Goal: Check status: Check status

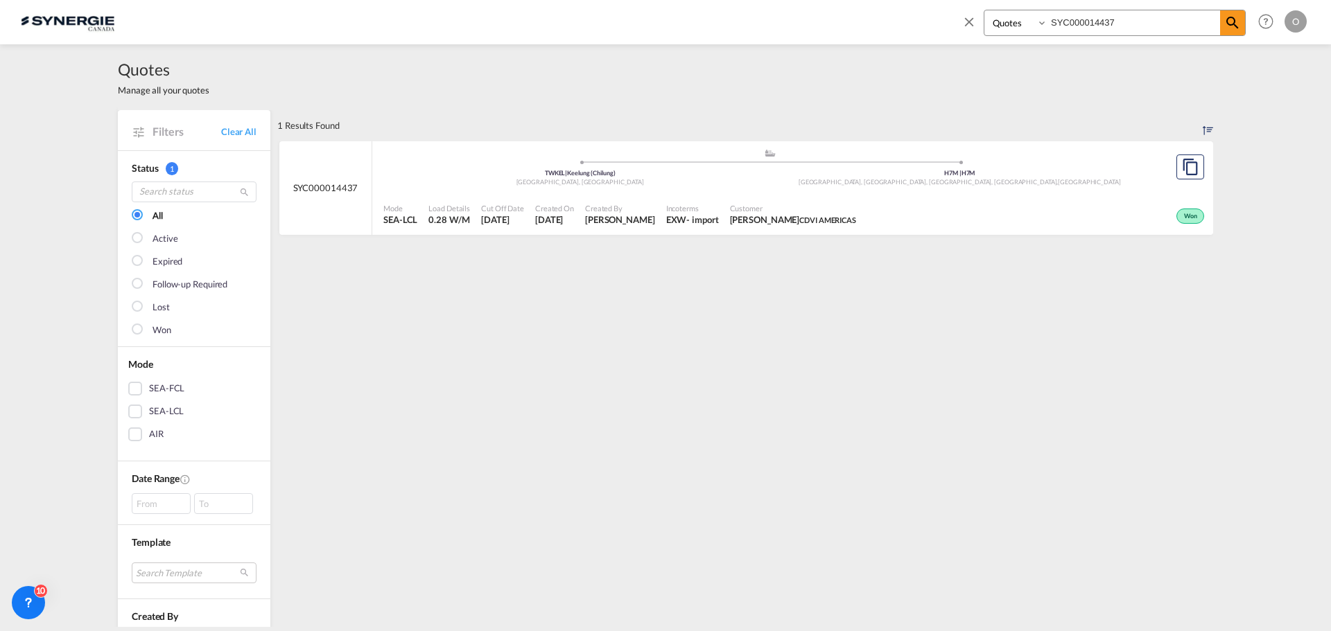
select select "Quotes"
drag, startPoint x: 1143, startPoint y: 24, endPoint x: 967, endPoint y: 24, distance: 176.1
click at [967, 24] on div "Bookings Quotes Enquiries SYC000014437" at bounding box center [1103, 26] width 284 height 33
paste input "5152"
type input "SYC000015152"
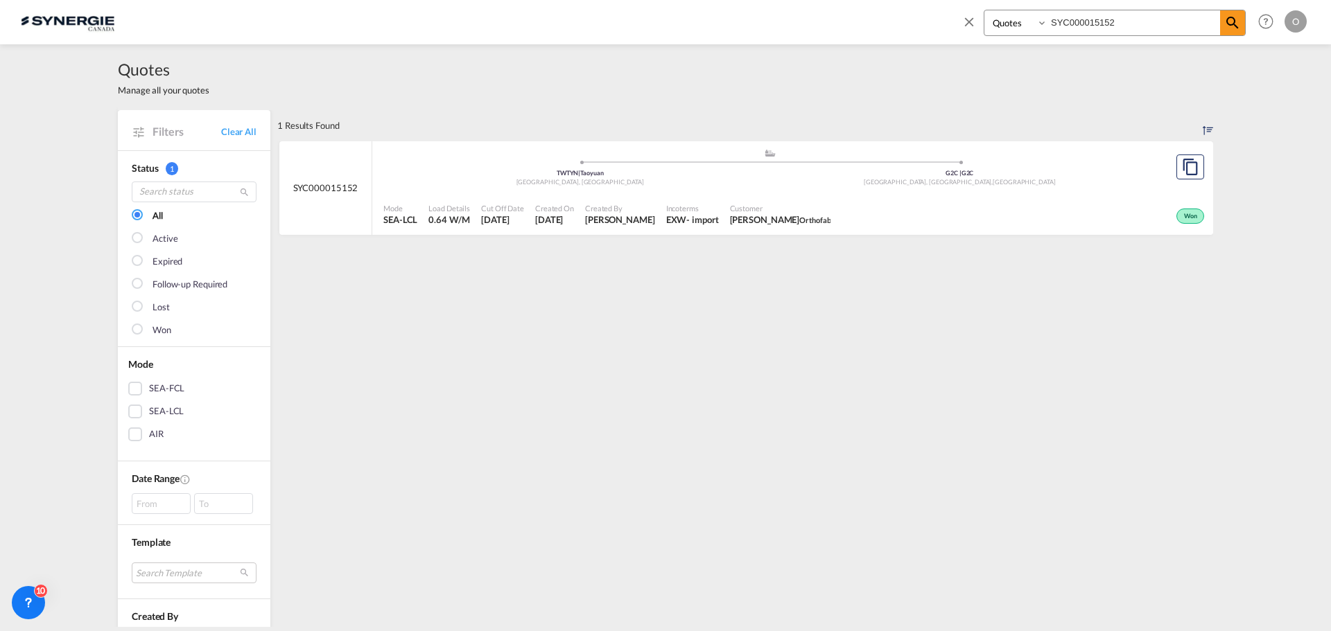
click at [808, 213] on span "[PERSON_NAME] Orthofab" at bounding box center [780, 219] width 101 height 12
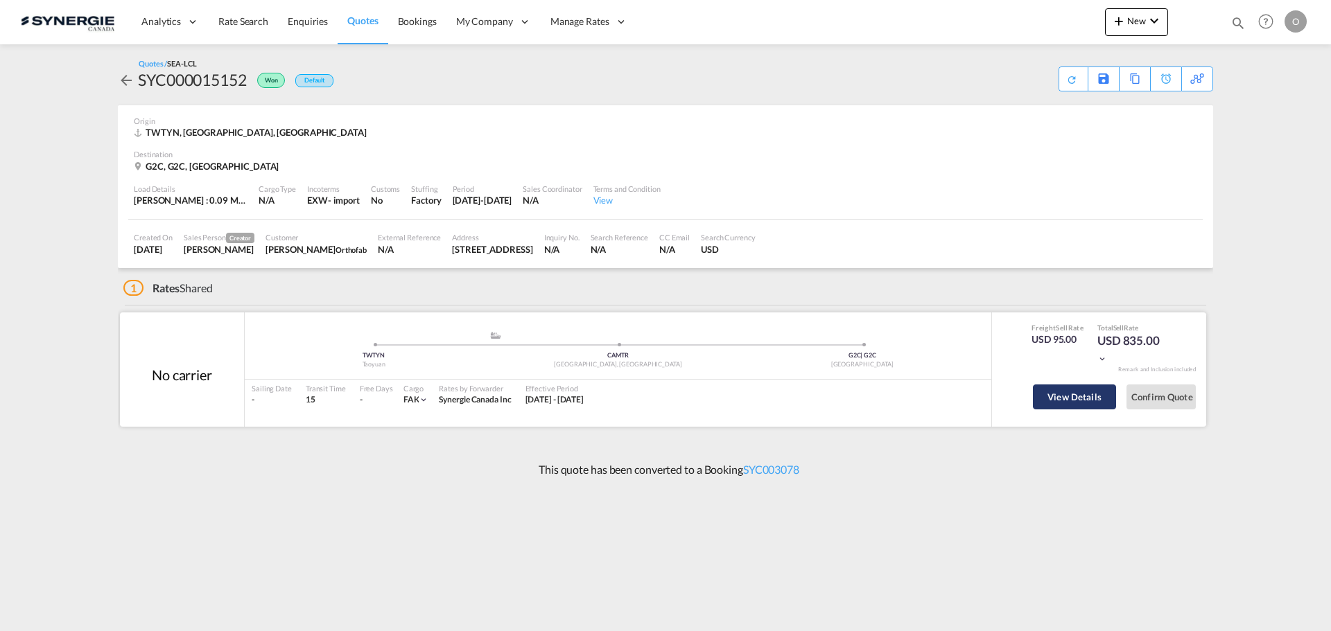
click at [1070, 402] on button "View Details" at bounding box center [1074, 397] width 83 height 25
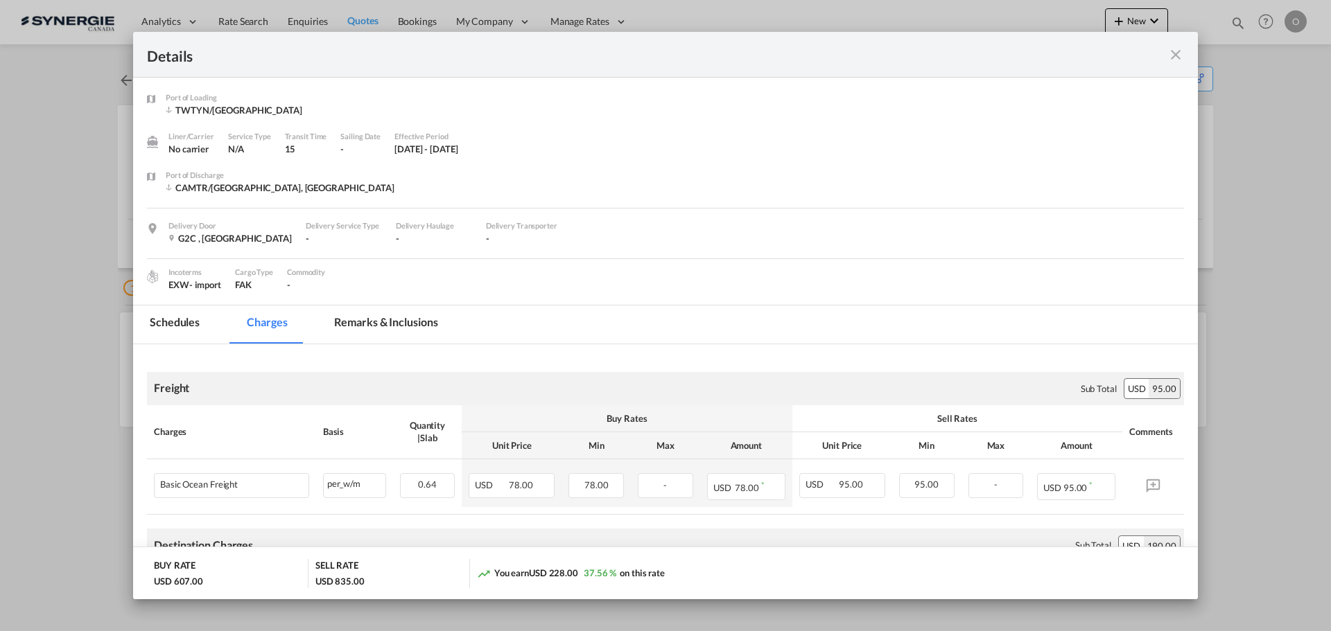
click at [401, 315] on md-tab-item "Remarks & Inclusions" at bounding box center [385, 325] width 137 height 38
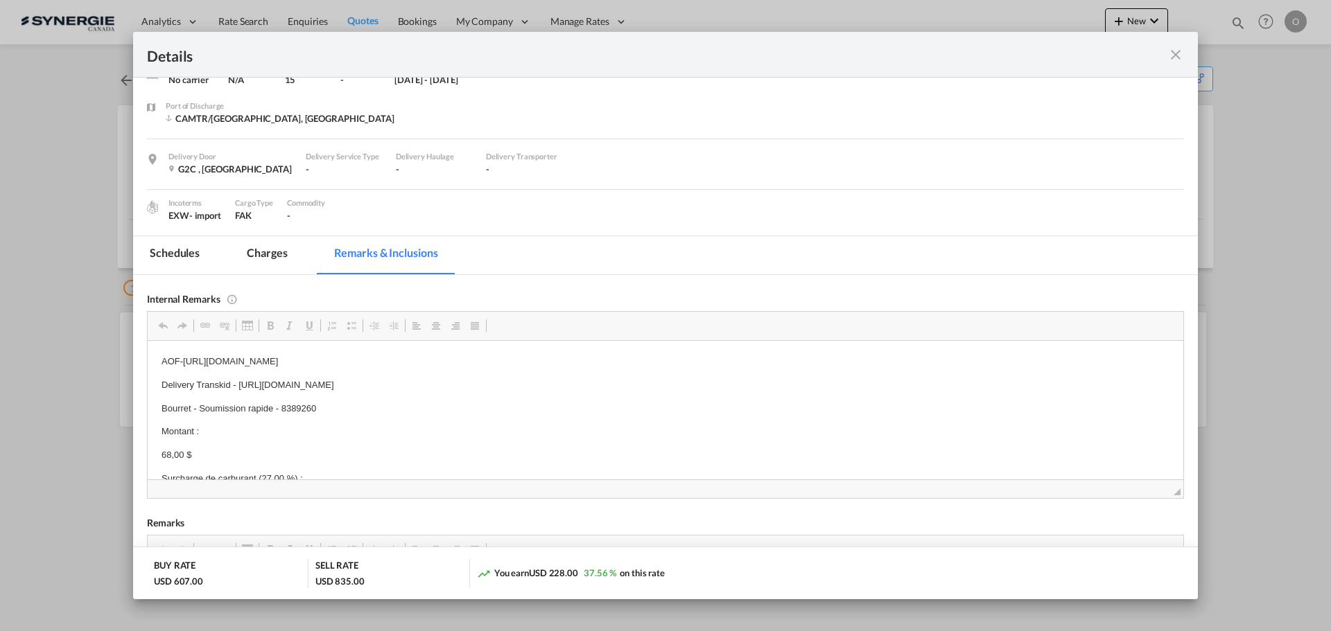
scroll to position [14, 0]
drag, startPoint x: 184, startPoint y: 363, endPoint x: 339, endPoint y: 362, distance: 154.6
drag, startPoint x: 184, startPoint y: 347, endPoint x: 557, endPoint y: 354, distance: 373.0
click at [557, 354] on p "AOF-https://app.frontapp.com/open/cnv_qhrkeof?key=CH0ZtT9LKFOwglWB4VyoA7k-RiaNk…" at bounding box center [666, 361] width 1008 height 15
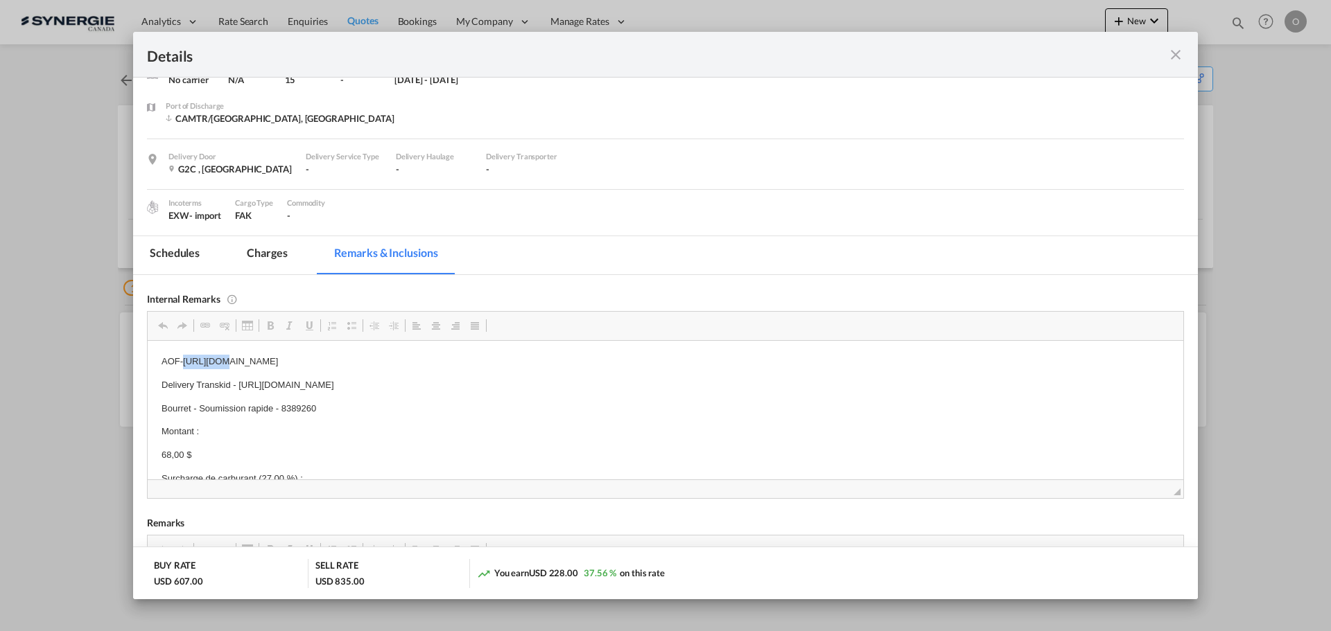
copy p "https://app.frontapp.com/open/cnv_qhrkeof?key=CH0ZtT9LKFOwglWB4VyoA7k-RiaNkkT0"
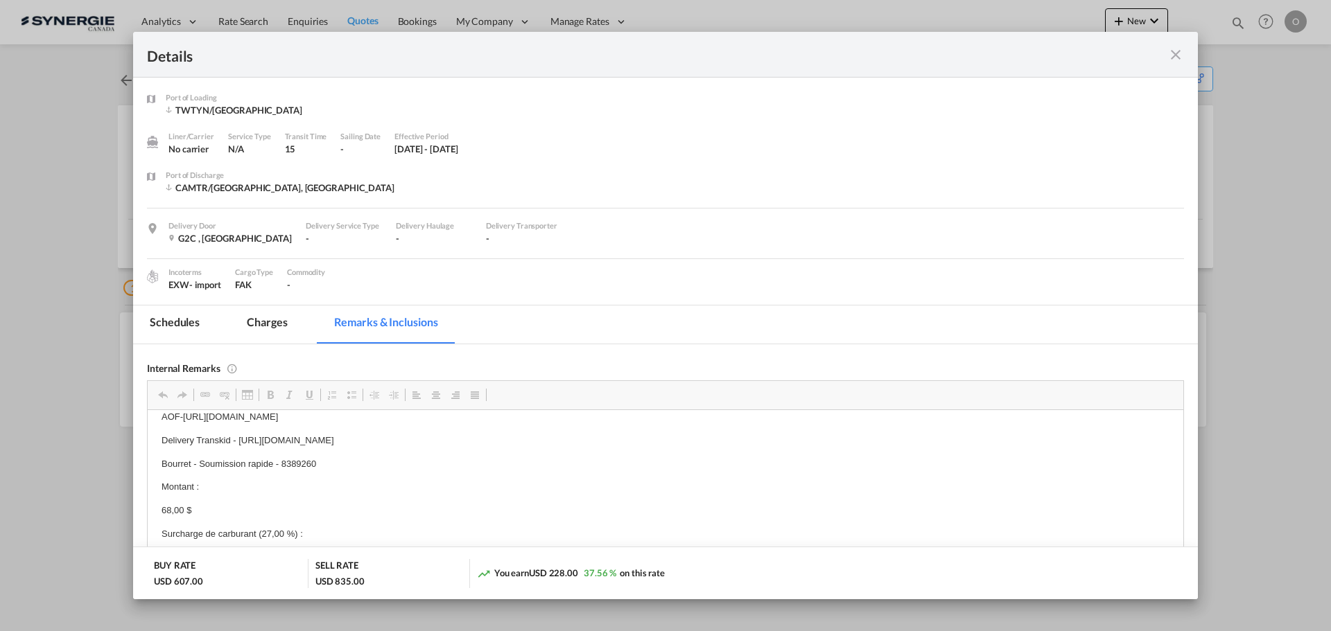
click at [1176, 53] on md-icon "icon-close fg-AAA8AD m-0 cursor" at bounding box center [1175, 54] width 17 height 17
